Goal: Information Seeking & Learning: Stay updated

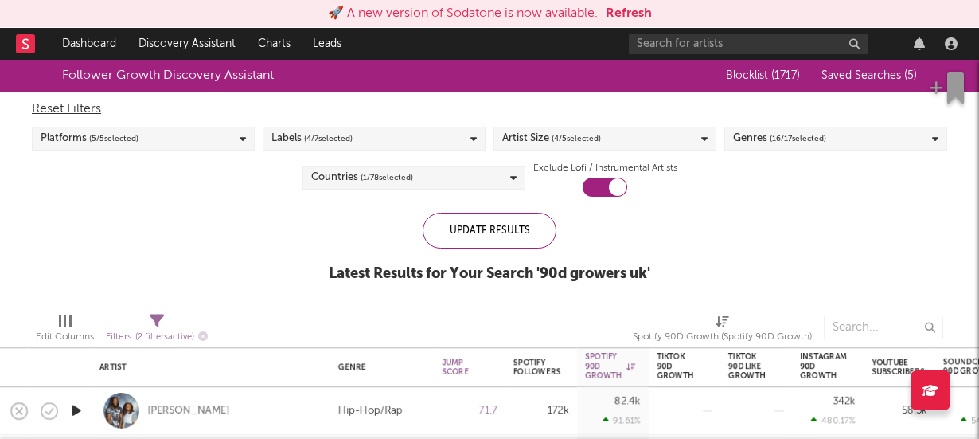
click at [614, 6] on button "Refresh" at bounding box center [629, 13] width 46 height 19
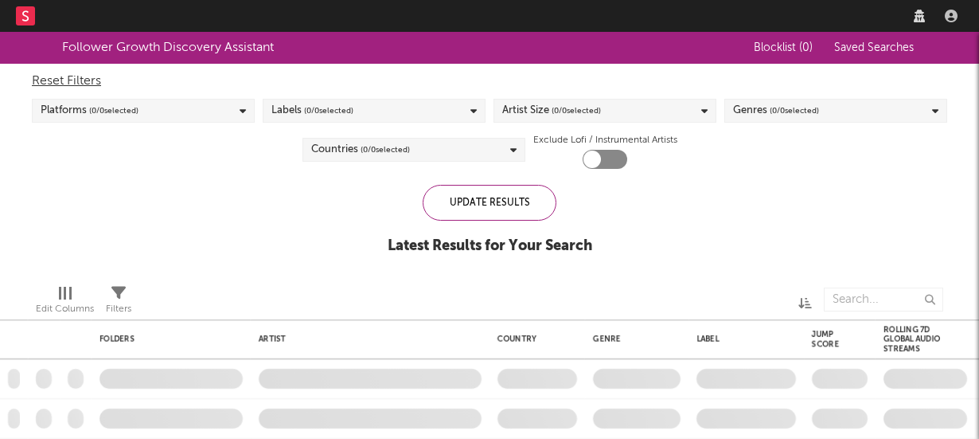
checkbox input "true"
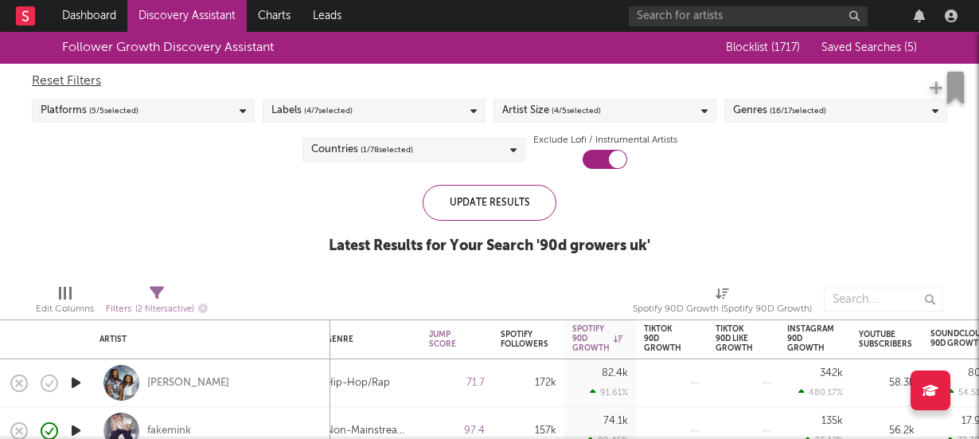
click at [726, 166] on div "Reset Filters Platforms ( 5 / 5 selected) Labels ( 4 / 7 selected) Artist Size …" at bounding box center [489, 116] width 931 height 105
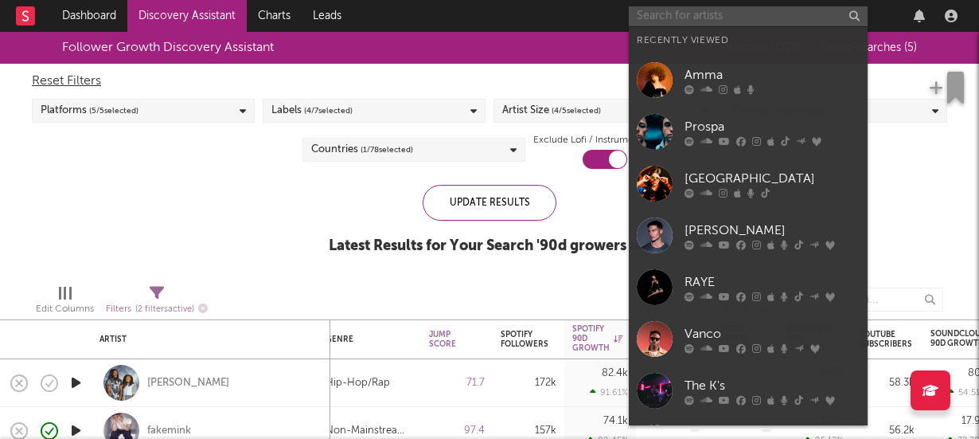
click at [676, 22] on input "text" at bounding box center [748, 16] width 239 height 20
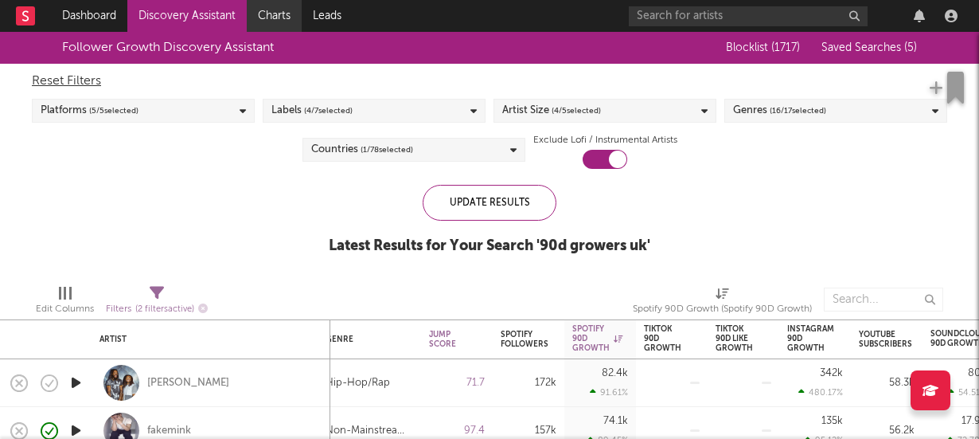
click at [280, 13] on link "Charts" at bounding box center [274, 16] width 55 height 32
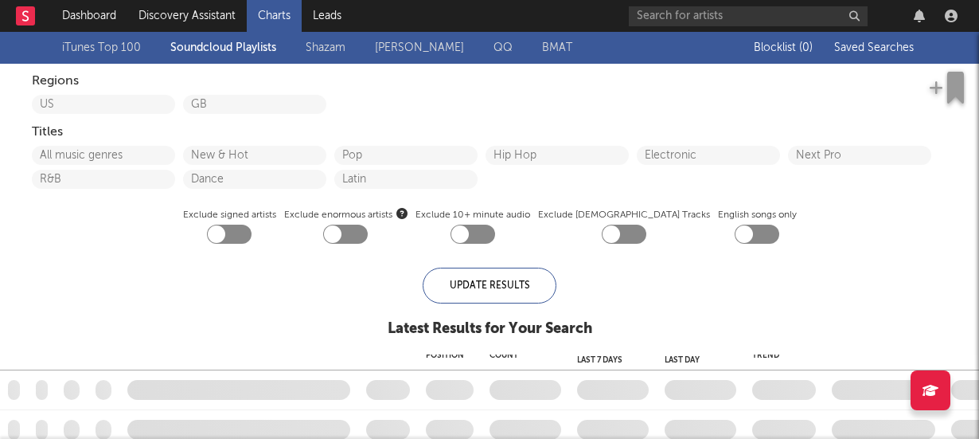
checkbox input "true"
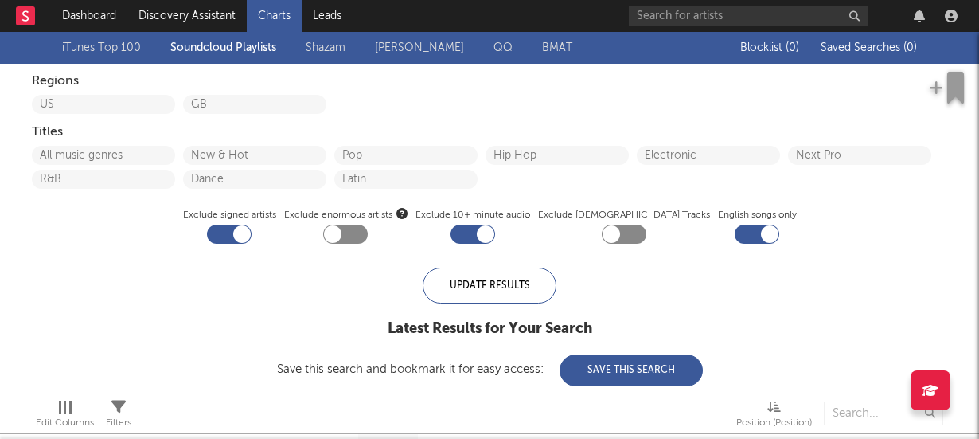
click at [116, 48] on link "iTunes Top 100" at bounding box center [101, 47] width 79 height 19
